Goal: Information Seeking & Learning: Find specific fact

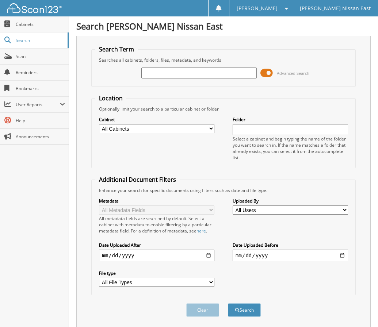
click at [140, 130] on select "All Cabinets PARTS SERVICE RO Needs Filing" at bounding box center [156, 128] width 115 height 9
select select "40203"
click at [99, 124] on select "All Cabinets PARTS SERVICE RO Needs Filing" at bounding box center [156, 128] width 115 height 9
click at [212, 258] on input "date" at bounding box center [156, 256] width 115 height 12
click at [211, 256] on input "date" at bounding box center [156, 256] width 115 height 12
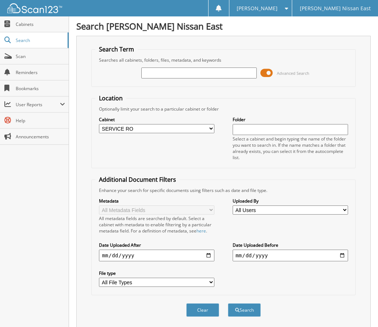
click at [193, 243] on label "Date Uploaded After" at bounding box center [156, 245] width 115 height 6
click at [207, 254] on input "date" at bounding box center [156, 256] width 115 height 12
type input "[DATE]"
click at [259, 254] on input "date" at bounding box center [289, 256] width 115 height 12
click at [339, 255] on input "date" at bounding box center [289, 256] width 115 height 12
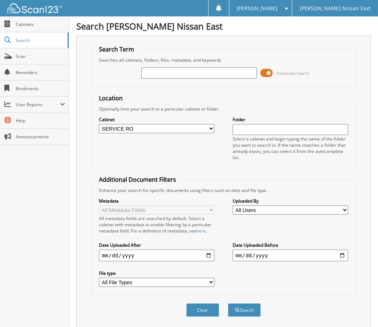
type input "[DATE]"
click at [242, 306] on button "Search" at bounding box center [244, 309] width 33 height 13
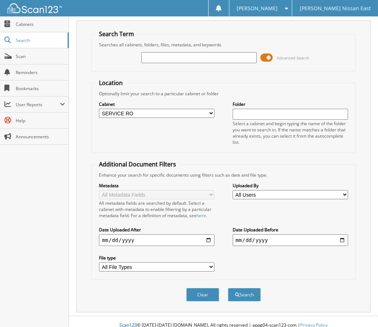
scroll to position [23, 0]
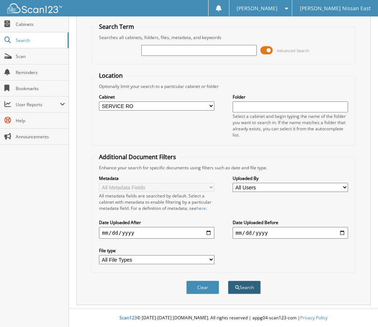
click at [238, 285] on span "submit" at bounding box center [237, 287] width 4 height 4
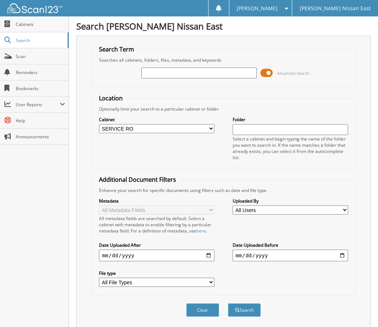
click at [166, 75] on input "text" at bounding box center [198, 72] width 115 height 11
type input "165"
click at [228, 303] on button "Search" at bounding box center [244, 309] width 33 height 13
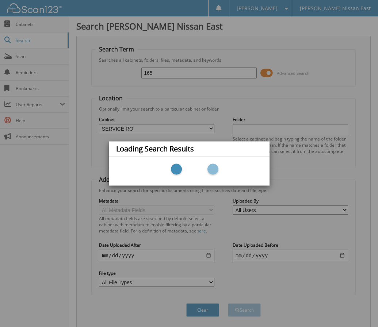
click at [212, 125] on div "Loading Search Results" at bounding box center [189, 163] width 378 height 327
